Goal: Check status

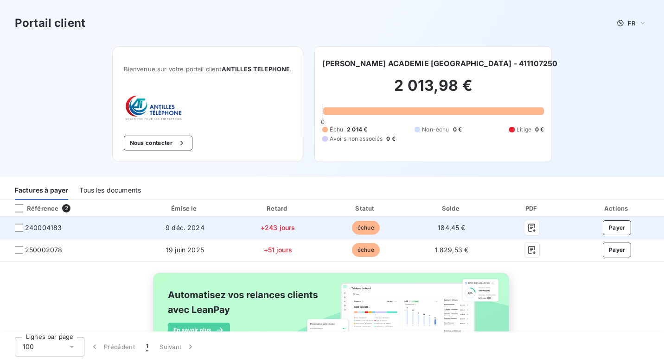
click at [363, 227] on span "échue" at bounding box center [366, 228] width 28 height 14
click at [527, 227] on icon "button" at bounding box center [531, 227] width 9 height 9
